Goal: Obtain resource: Download file/media

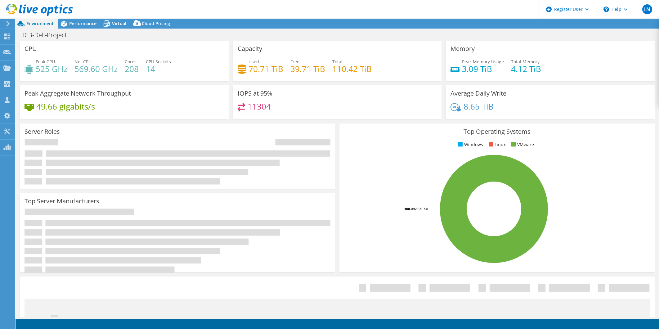
select select "USD"
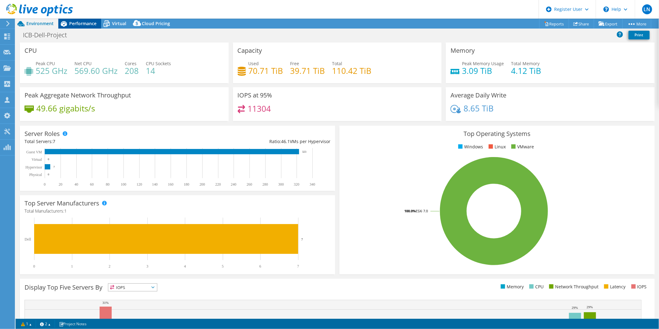
click at [83, 25] on span "Performance" at bounding box center [82, 23] width 27 height 6
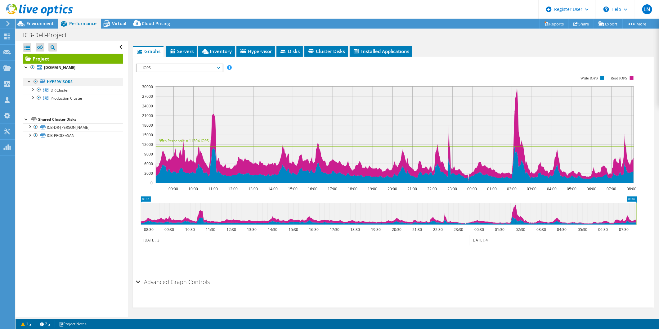
click at [36, 80] on div at bounding box center [36, 81] width 6 height 7
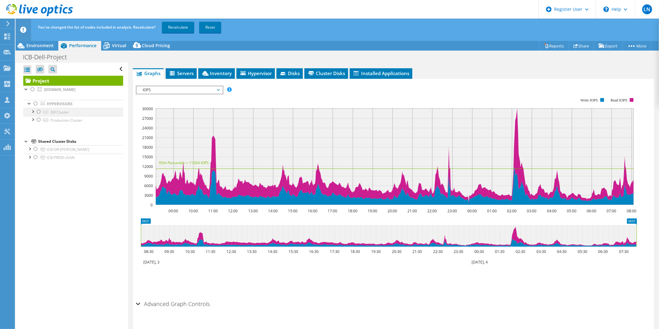
click at [39, 113] on div at bounding box center [39, 111] width 6 height 7
click at [178, 26] on link "Recalculate" at bounding box center [178, 27] width 32 height 11
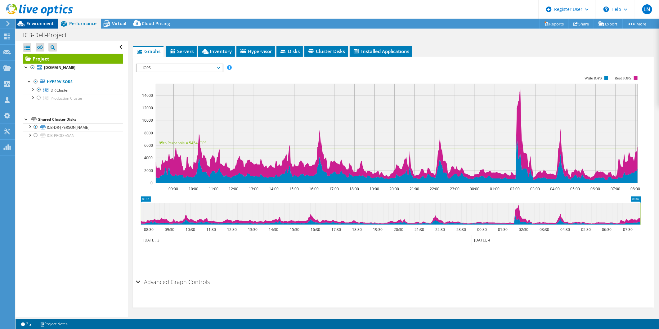
click at [42, 24] on span "Environment" at bounding box center [39, 23] width 27 height 6
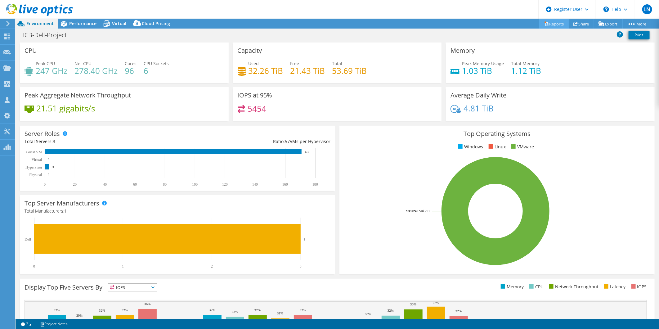
click at [551, 23] on link "Reports" at bounding box center [554, 24] width 30 height 10
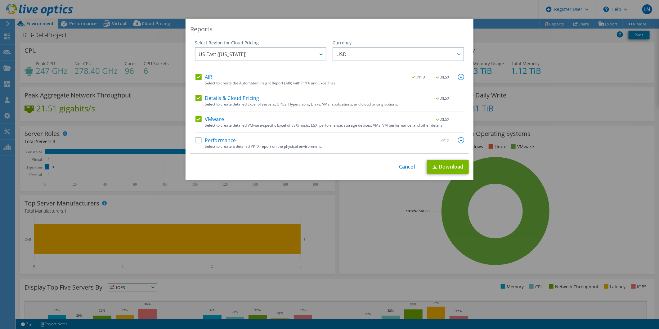
click at [222, 138] on label "Performance" at bounding box center [215, 140] width 41 height 6
click at [0, 0] on input "Performance" at bounding box center [0, 0] width 0 height 0
click at [454, 168] on link "Download" at bounding box center [448, 167] width 42 height 14
click at [401, 168] on link "Cancel" at bounding box center [407, 167] width 16 height 6
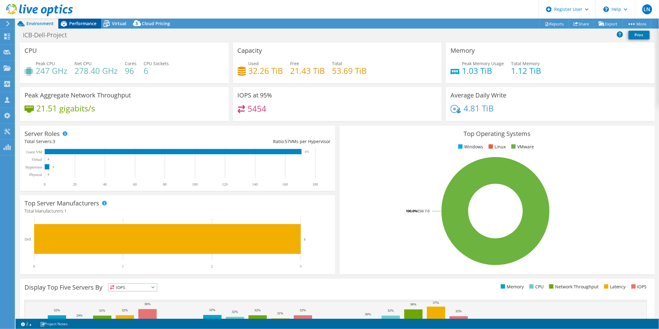
click at [88, 22] on span "Performance" at bounding box center [82, 23] width 27 height 6
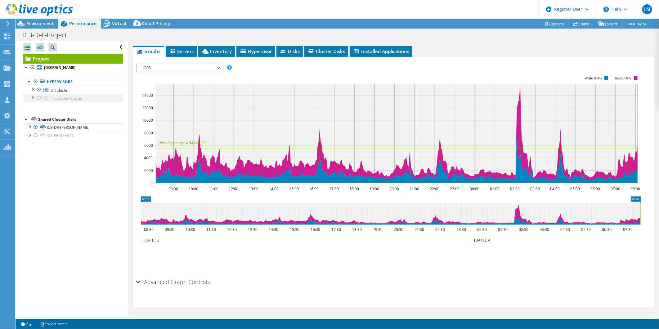
click at [39, 95] on div at bounding box center [39, 97] width 6 height 7
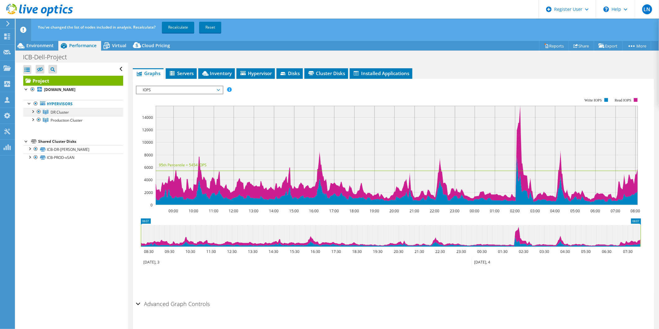
click at [39, 111] on div at bounding box center [39, 111] width 6 height 7
click at [182, 27] on link "Recalculate" at bounding box center [178, 27] width 32 height 11
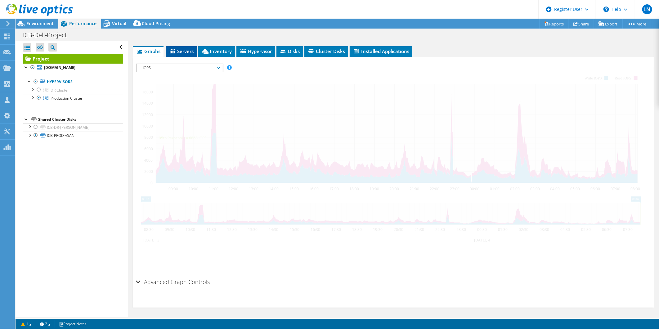
click at [191, 47] on li "Servers" at bounding box center [181, 51] width 31 height 11
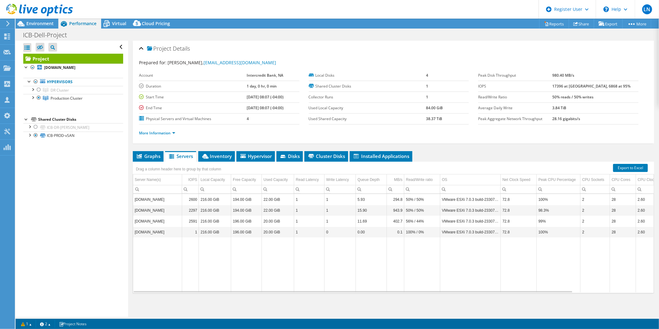
click at [142, 48] on div "Project Details" at bounding box center [393, 48] width 509 height 13
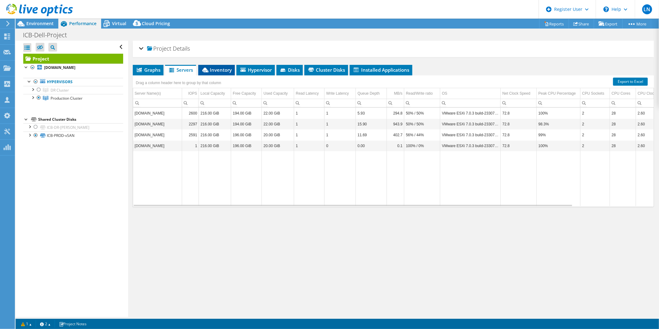
click at [217, 69] on span "Inventory" at bounding box center [216, 70] width 30 height 6
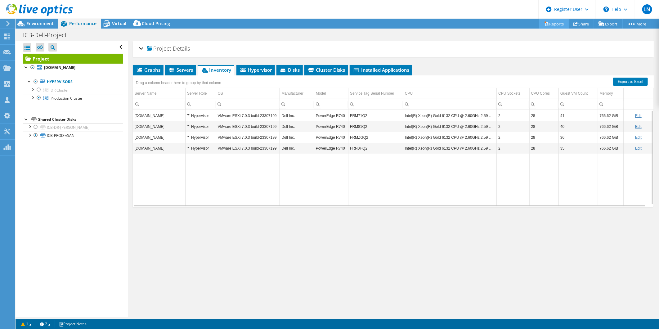
click at [550, 26] on link "Reports" at bounding box center [554, 24] width 30 height 10
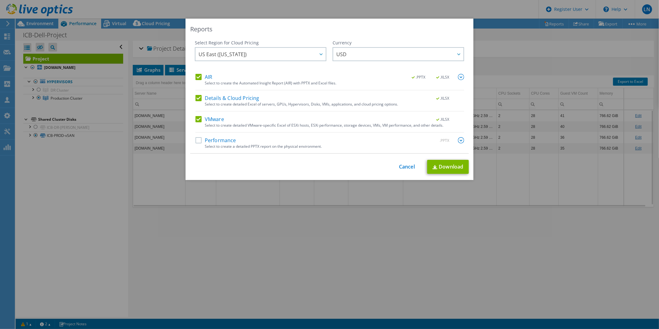
click at [222, 144] on div "Select to create a detailed PPTX report on the physical environment." at bounding box center [334, 146] width 259 height 4
click at [196, 139] on label "Performance" at bounding box center [215, 140] width 41 height 6
click at [0, 0] on input "Performance" at bounding box center [0, 0] width 0 height 0
click at [449, 168] on link "Download" at bounding box center [448, 167] width 42 height 14
click at [195, 250] on div "Reports Select Region for Cloud Pricing Asia Pacific ([GEOGRAPHIC_DATA]) [GEOGR…" at bounding box center [329, 165] width 659 height 292
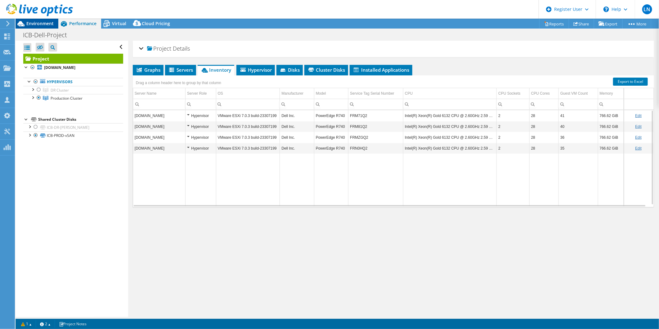
click at [38, 22] on span "Environment" at bounding box center [39, 23] width 27 height 6
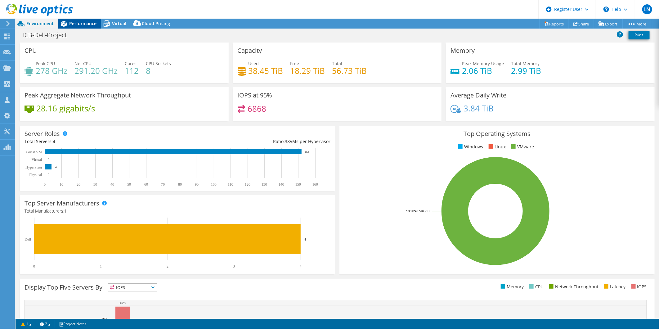
click at [87, 25] on span "Performance" at bounding box center [82, 23] width 27 height 6
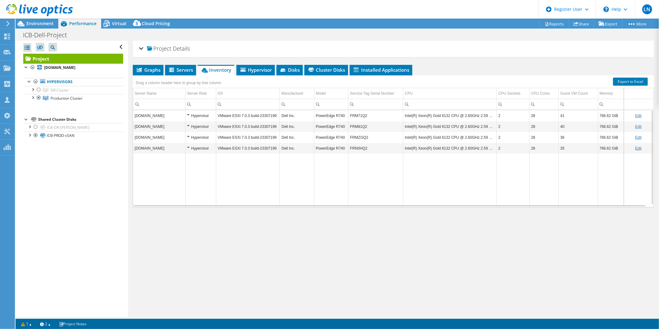
click at [141, 47] on div "Project Details" at bounding box center [393, 48] width 509 height 13
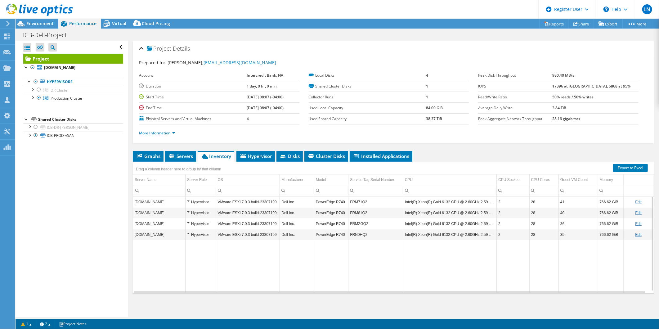
click at [172, 130] on li "More Information" at bounding box center [159, 133] width 40 height 7
click at [172, 132] on link "More Information" at bounding box center [157, 132] width 36 height 5
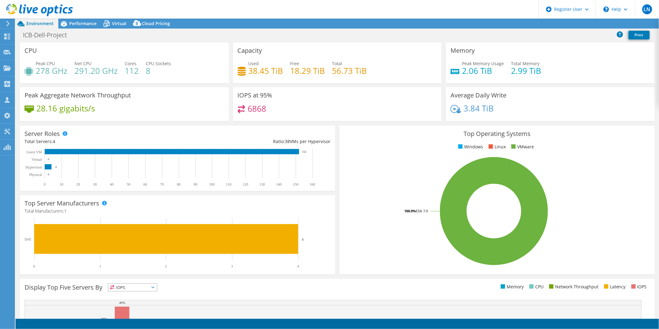
select select "USD"
